Goal: Entertainment & Leisure: Browse casually

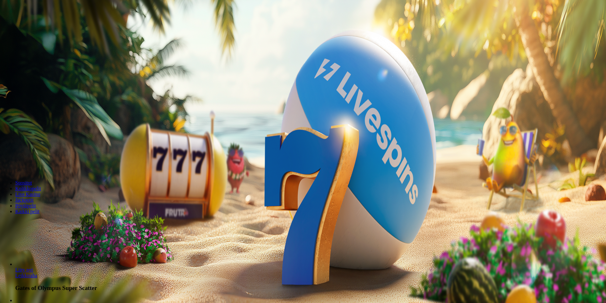
click at [42, 25] on span "Kirjaudu" at bounding box center [44, 23] width 16 height 5
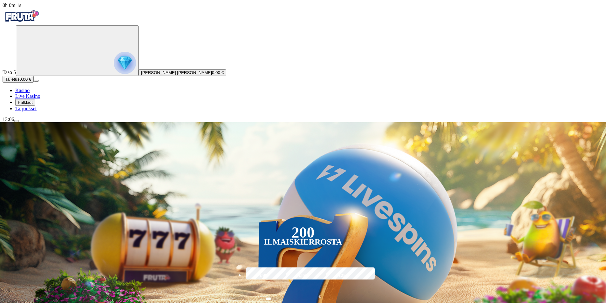
scroll to position [32, 0]
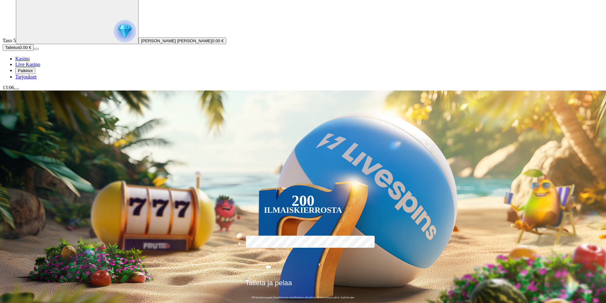
click at [114, 42] on img "Primary" at bounding box center [125, 31] width 22 height 22
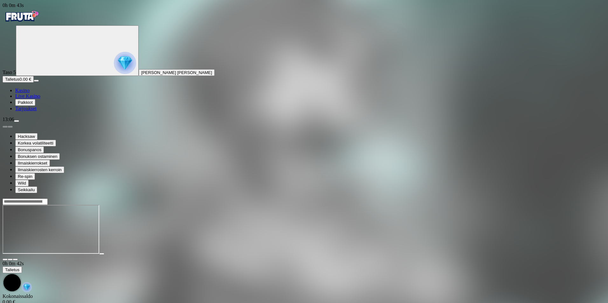
click at [33, 24] on img "Primary" at bounding box center [22, 16] width 38 height 16
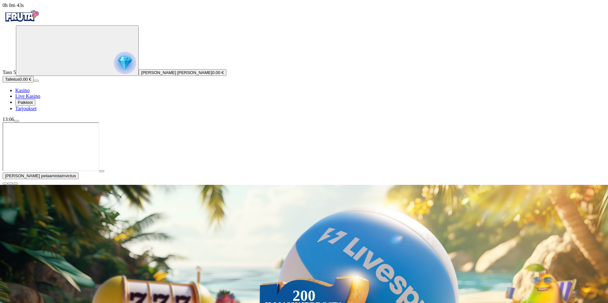
click at [38, 24] on img "Primary" at bounding box center [22, 16] width 38 height 16
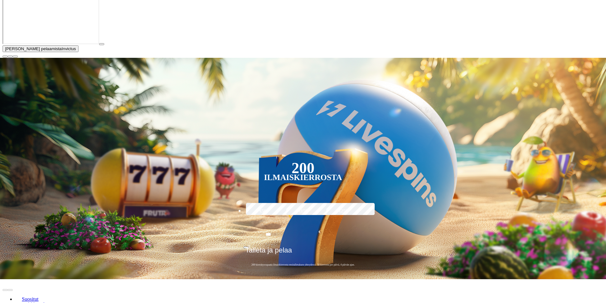
scroll to position [254, 0]
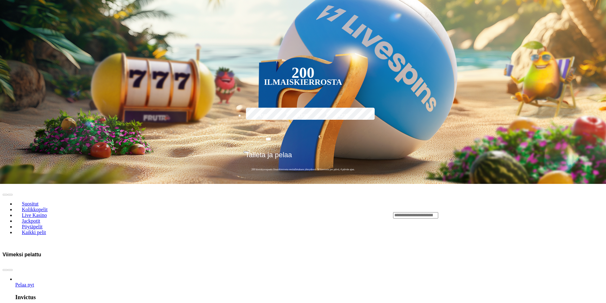
scroll to position [254, 0]
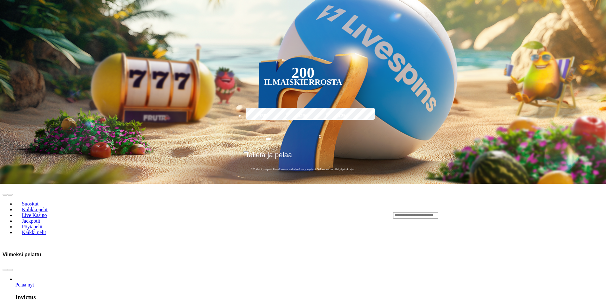
scroll to position [254, 0]
